Goal: Task Accomplishment & Management: Manage account settings

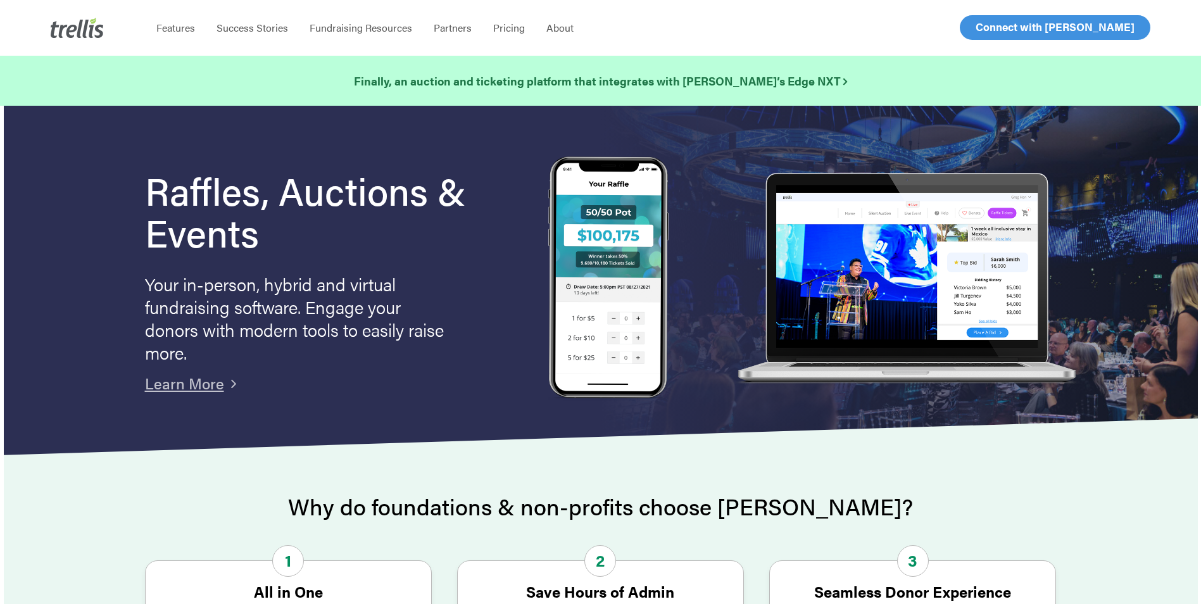
click at [984, 25] on span "Log In" at bounding box center [990, 27] width 30 height 15
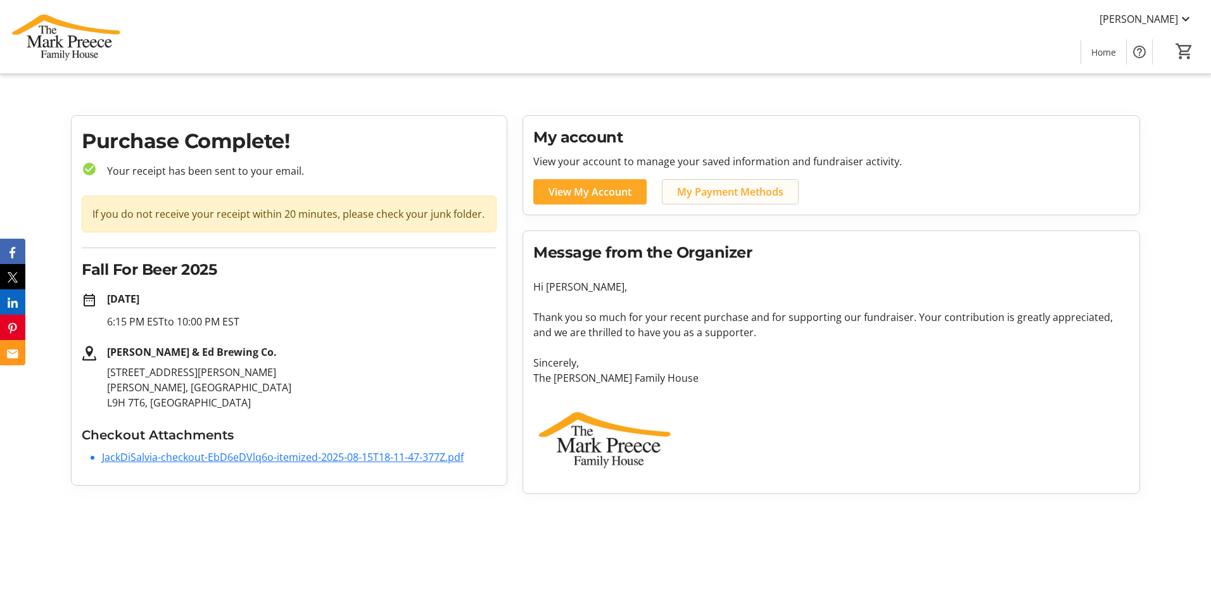
click at [768, 192] on span "My Payment Methods" at bounding box center [730, 191] width 106 height 15
